Goal: Task Accomplishment & Management: Manage account settings

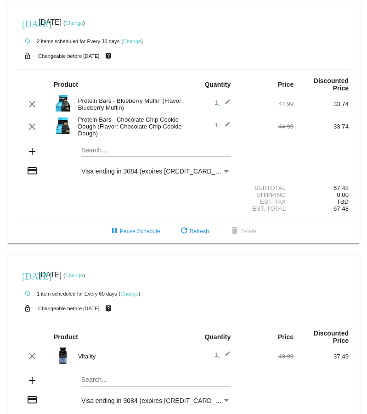
click at [135, 39] on link "Change" at bounding box center [132, 42] width 18 height 6
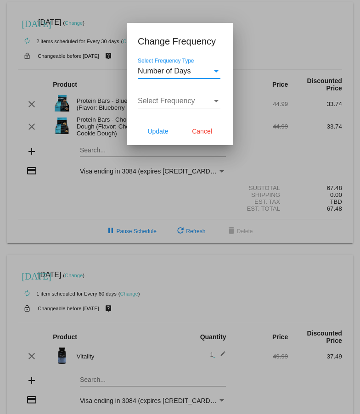
click at [218, 100] on div "Select Frequency" at bounding box center [216, 101] width 5 height 2
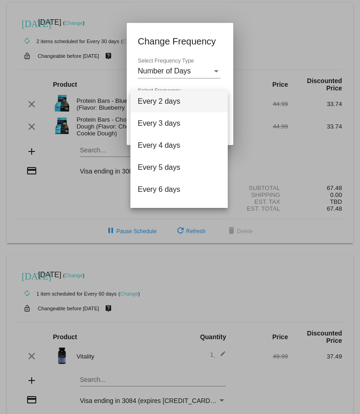
click at [195, 73] on div at bounding box center [180, 207] width 360 height 414
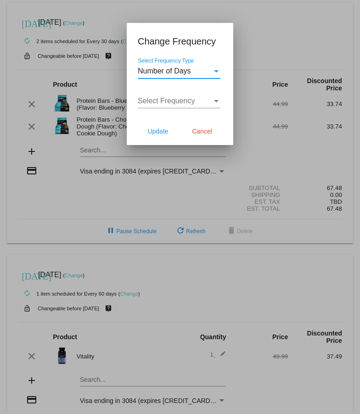
click at [183, 72] on span "Number of Days" at bounding box center [164, 71] width 53 height 8
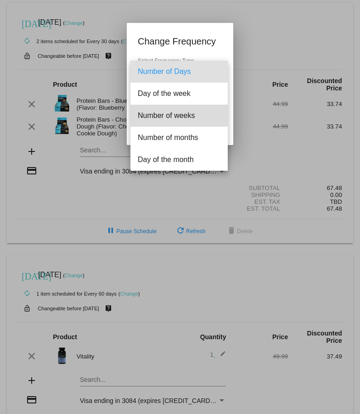
click at [184, 115] on span "Number of weeks" at bounding box center [179, 116] width 83 height 22
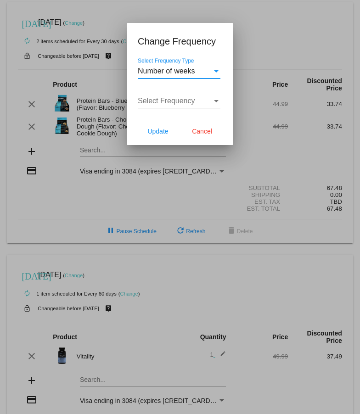
click at [216, 101] on div "Select Frequency" at bounding box center [216, 101] width 5 height 2
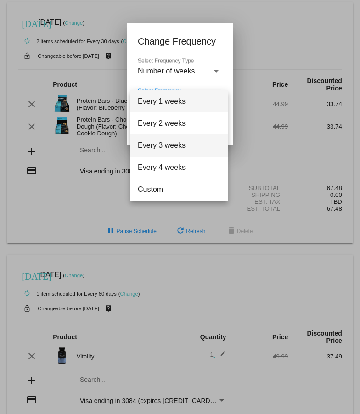
click at [181, 150] on span "Every 3 weeks" at bounding box center [179, 145] width 83 height 22
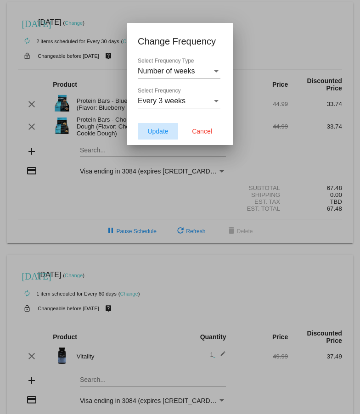
click at [157, 128] on span "Update" at bounding box center [157, 131] width 21 height 7
